Goal: Task Accomplishment & Management: Manage account settings

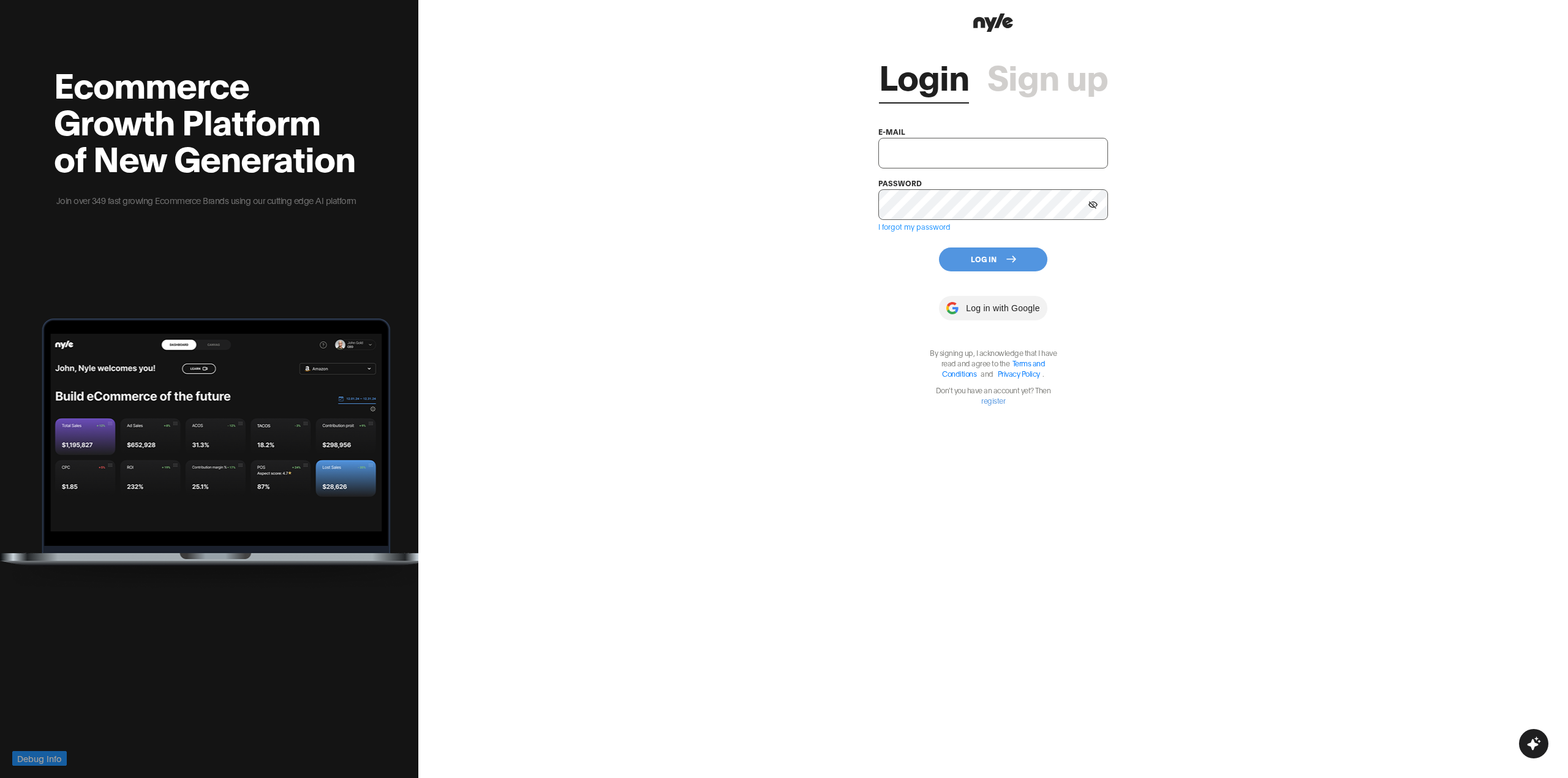
click at [914, 155] on input "text" at bounding box center [993, 153] width 230 height 31
type input "[EMAIL_ADDRESS][PERSON_NAME]"
click at [978, 256] on button "Log In" at bounding box center [993, 259] width 109 height 24
click at [919, 152] on input "text" at bounding box center [993, 153] width 230 height 31
type input "[EMAIL_ADDRESS][PERSON_NAME]"
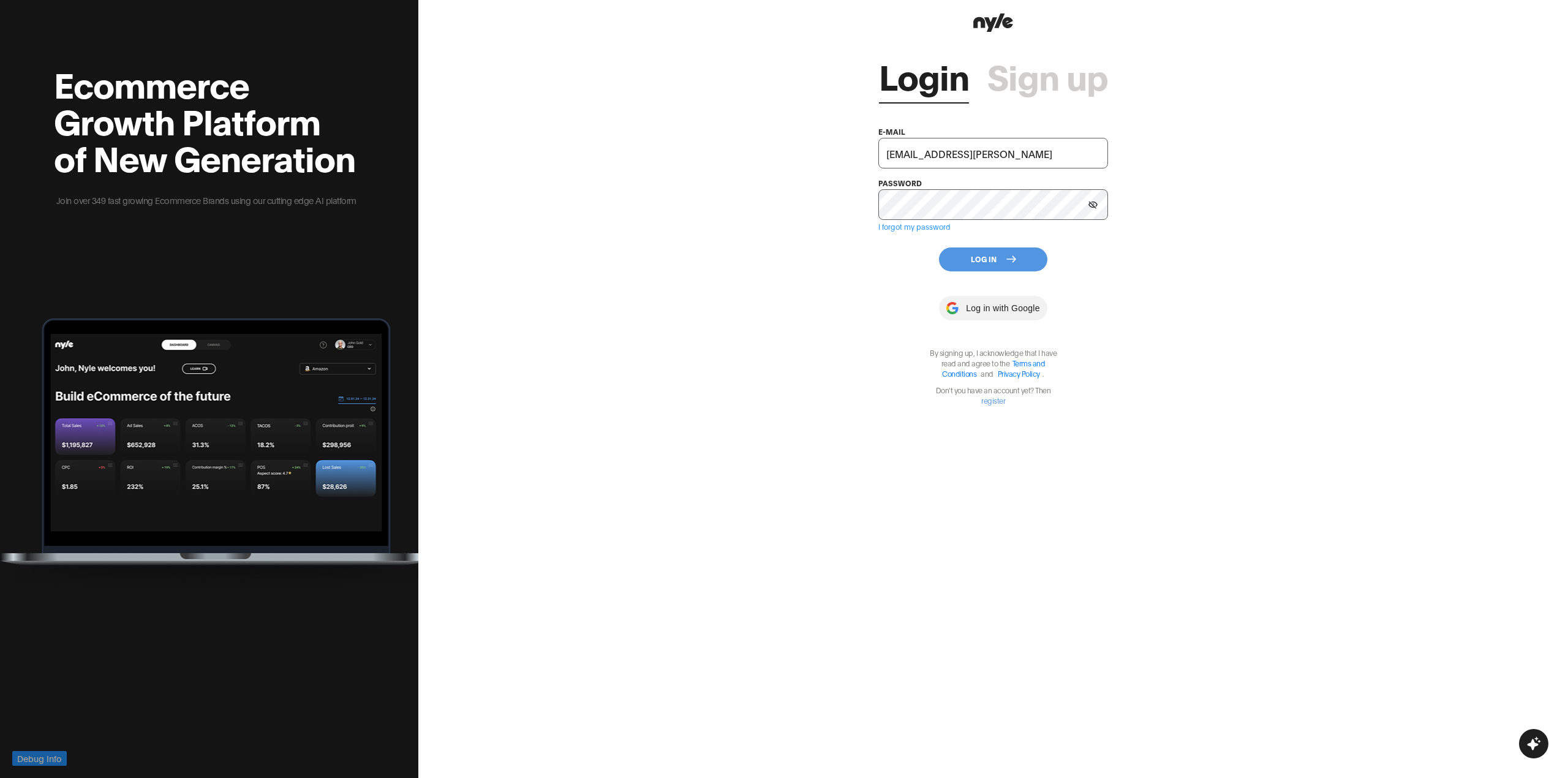
click at [972, 255] on button "Log In" at bounding box center [993, 259] width 109 height 24
